Goal: Check status: Check status

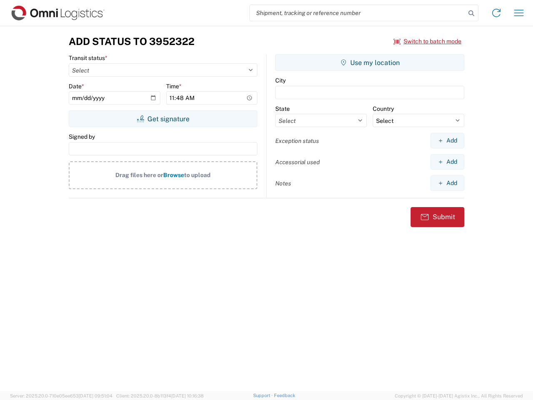
click at [358, 13] on input "search" at bounding box center [358, 13] width 216 height 16
click at [471, 13] on icon at bounding box center [472, 13] width 12 height 12
click at [496, 13] on icon at bounding box center [496, 12] width 13 height 13
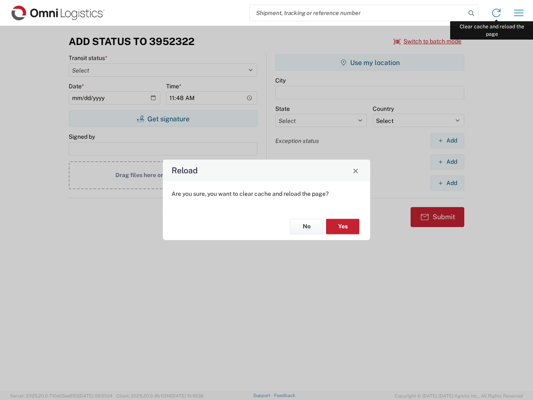
click at [519, 13] on div "Reload Are you sure, you want to clear cache and reload the page? No Yes" at bounding box center [266, 200] width 533 height 400
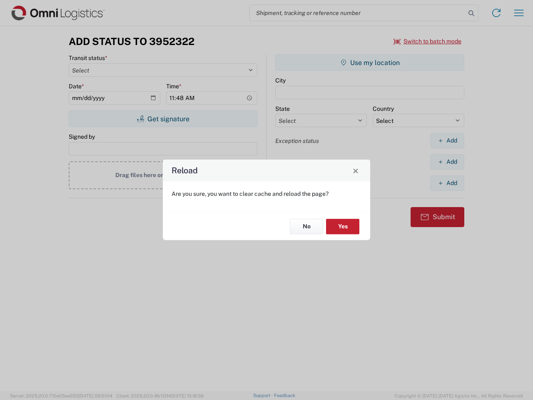
click at [428, 41] on div "Reload Are you sure, you want to clear cache and reload the page? No Yes" at bounding box center [266, 200] width 533 height 400
click at [163, 119] on div "Reload Are you sure, you want to clear cache and reload the page? No Yes" at bounding box center [266, 200] width 533 height 400
click at [370, 62] on div "Reload Are you sure, you want to clear cache and reload the page? No Yes" at bounding box center [266, 200] width 533 height 400
click at [447, 140] on div "Reload Are you sure, you want to clear cache and reload the page? No Yes" at bounding box center [266, 200] width 533 height 400
click at [447, 162] on div "Reload Are you sure, you want to clear cache and reload the page? No Yes" at bounding box center [266, 200] width 533 height 400
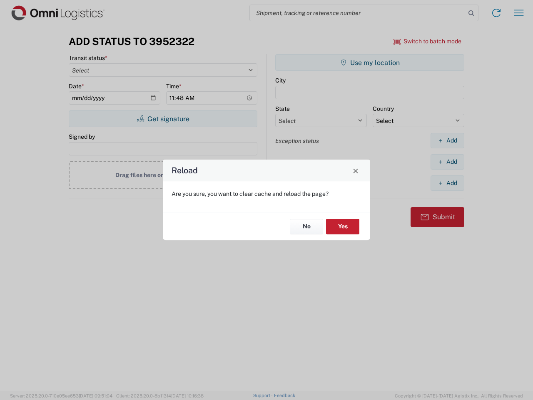
click at [447, 183] on div "Reload Are you sure, you want to clear cache and reload the page? No Yes" at bounding box center [266, 200] width 533 height 400
